Goal: Register for event/course

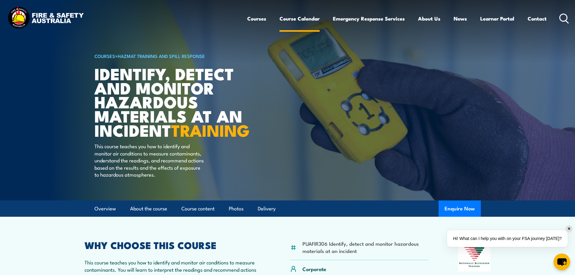
click at [292, 20] on link "Course Calendar" at bounding box center [299, 19] width 40 height 16
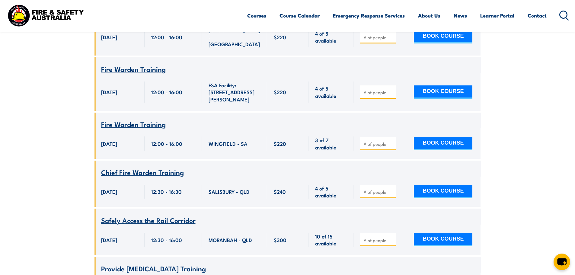
scroll to position [2626, 0]
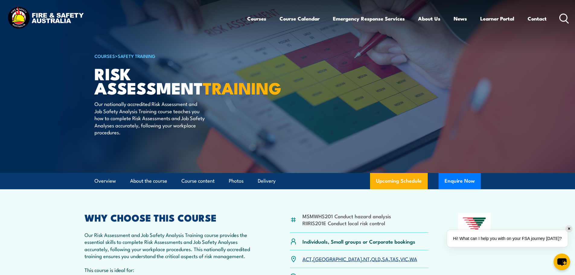
click at [295, 129] on article "COURSES > Safety Training Risk Assessment TRAINING Our nationally accredited Ri…" at bounding box center [287, 86] width 386 height 173
click at [111, 182] on link "Overview" at bounding box center [104, 181] width 21 height 16
click at [406, 184] on link "Upcoming Schedule" at bounding box center [399, 181] width 58 height 16
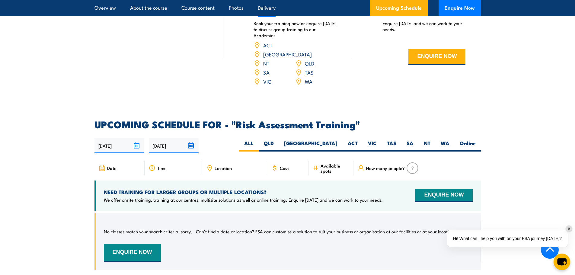
scroll to position [910, 0]
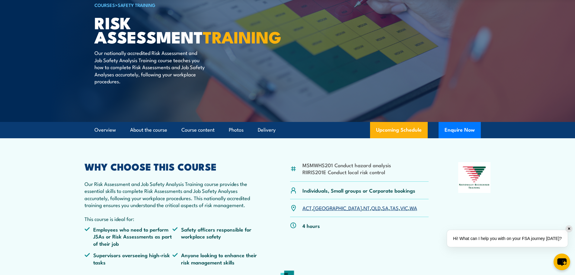
scroll to position [45, 0]
